Goal: Task Accomplishment & Management: Manage account settings

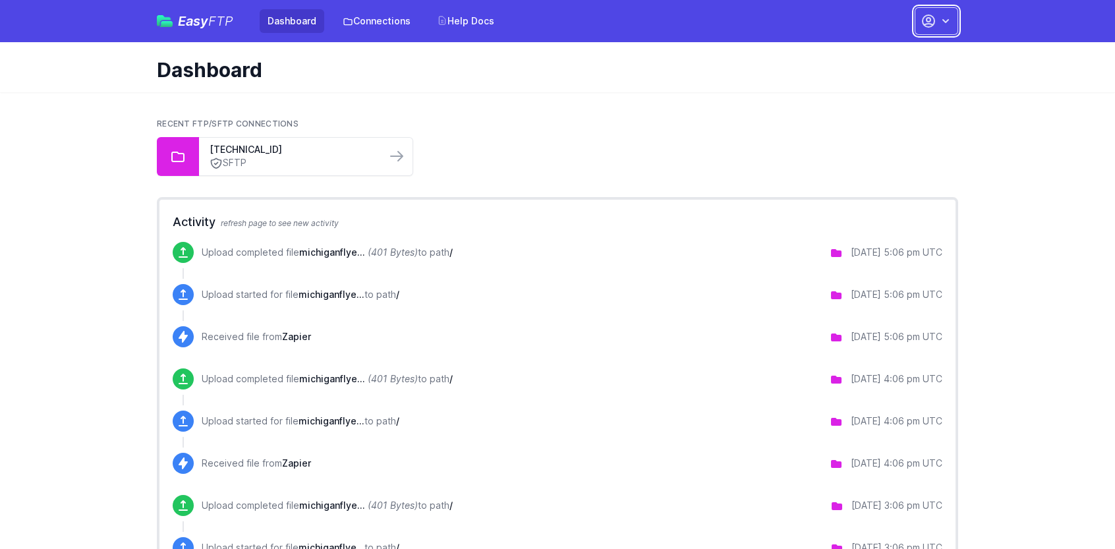
click at [931, 22] on icon "button" at bounding box center [929, 21] width 16 height 16
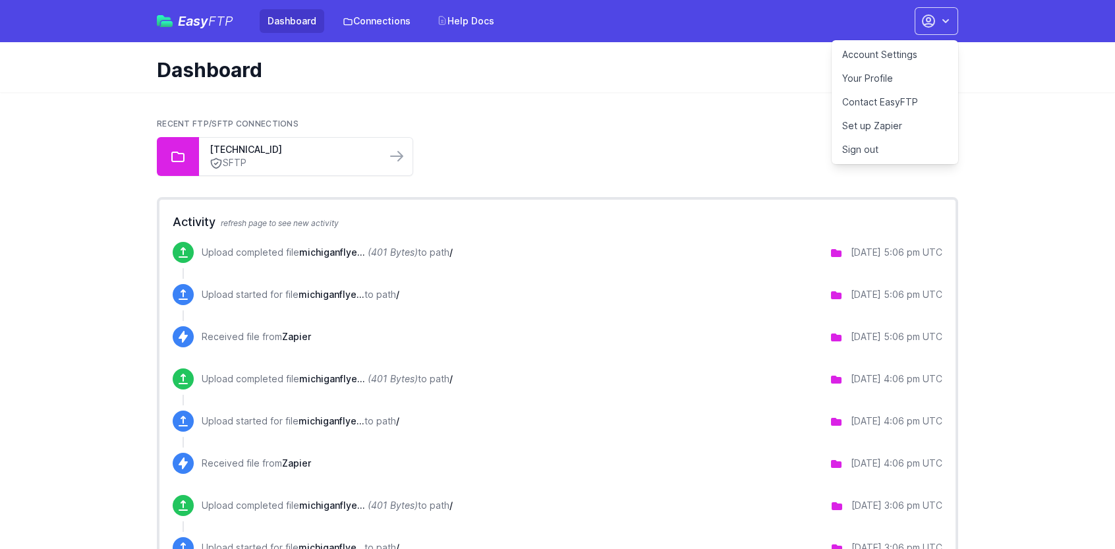
click at [890, 57] on link "Account Settings" at bounding box center [895, 55] width 127 height 24
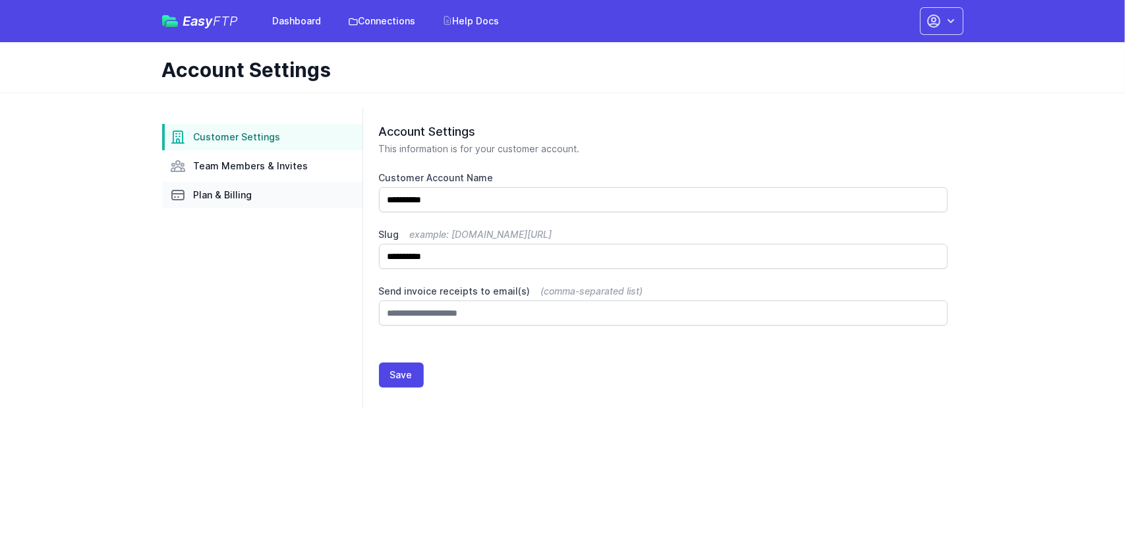
click at [272, 190] on link "Plan & Billing" at bounding box center [262, 195] width 200 height 26
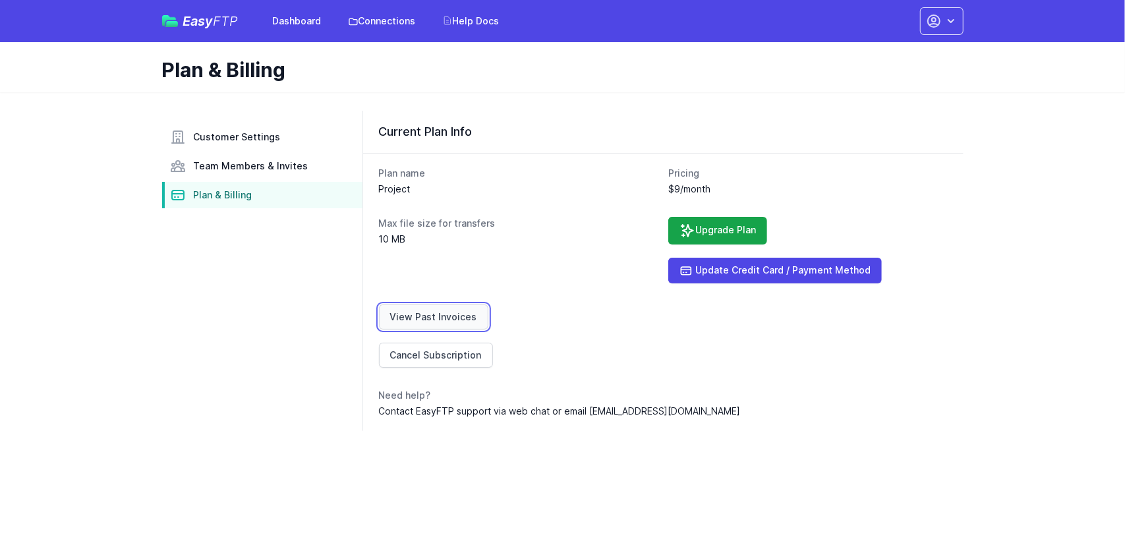
click at [438, 312] on link "View Past Invoices" at bounding box center [433, 316] width 109 height 25
